Goal: Navigation & Orientation: Find specific page/section

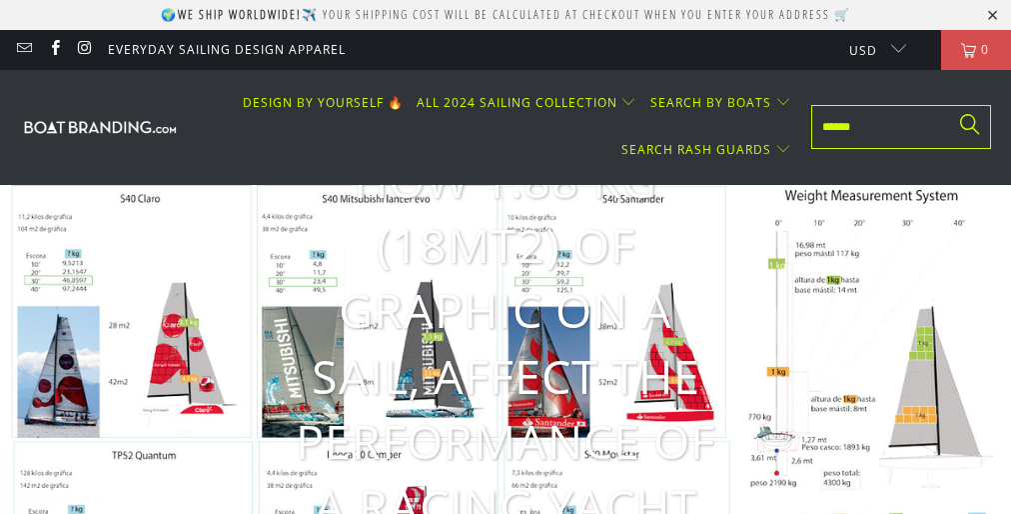
click at [506, 92] on summary "ALL 2024 SAILING COLLECTION" at bounding box center [527, 103] width 221 height 47
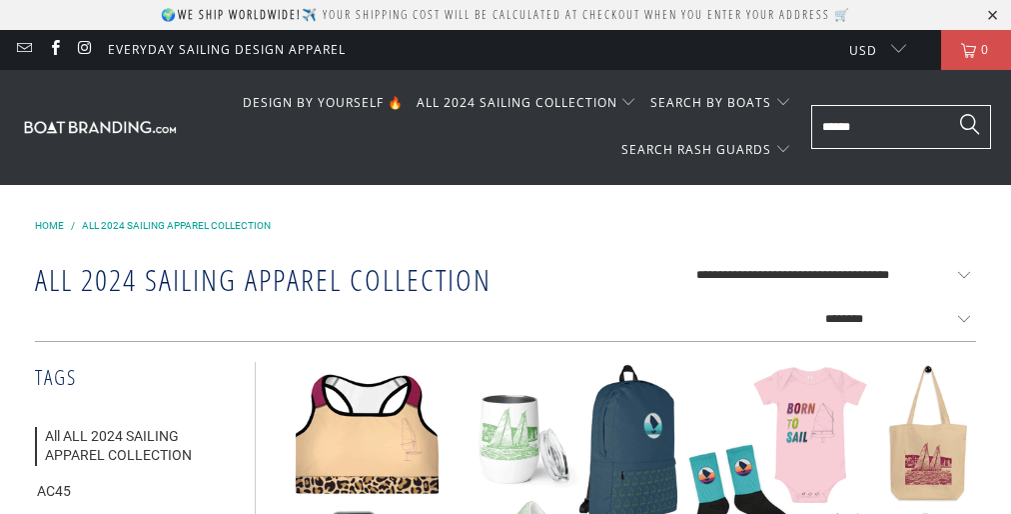
click at [506, 92] on summary "ALL 2024 SAILING COLLECTION" at bounding box center [527, 103] width 221 height 47
